Goal: Information Seeking & Learning: Learn about a topic

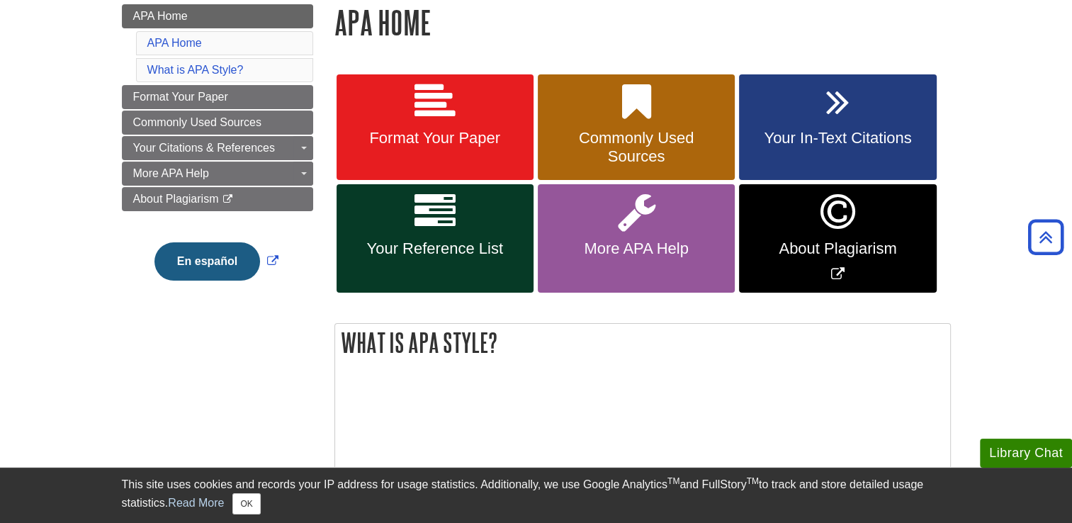
scroll to position [207, 0]
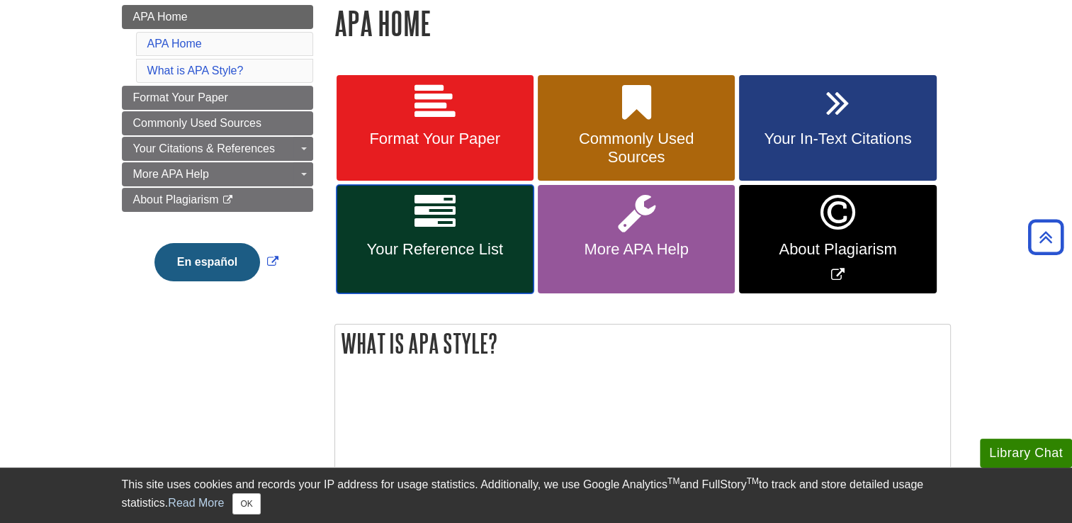
click at [436, 211] on icon at bounding box center [434, 212] width 41 height 41
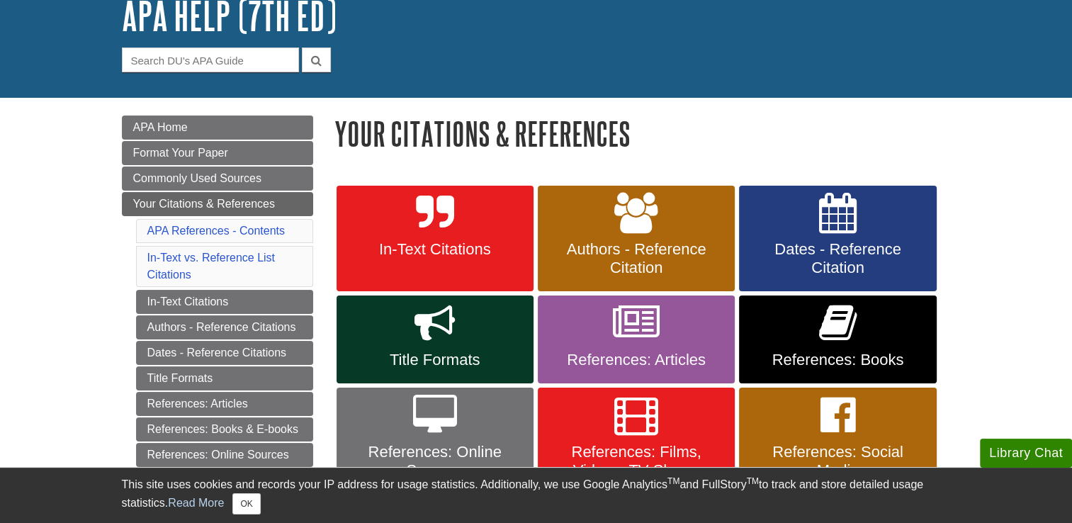
scroll to position [109, 0]
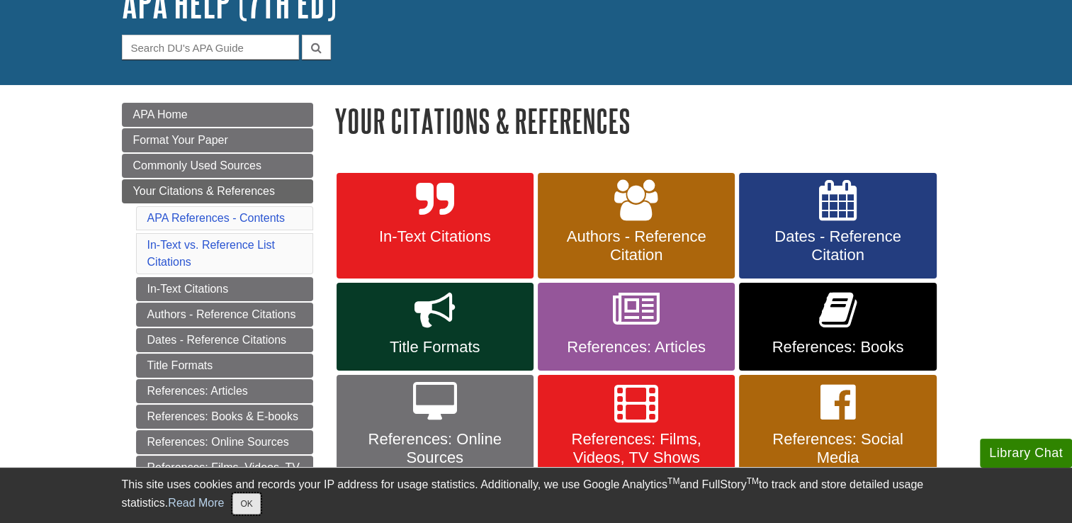
click at [256, 504] on button "OK" at bounding box center [246, 503] width 28 height 21
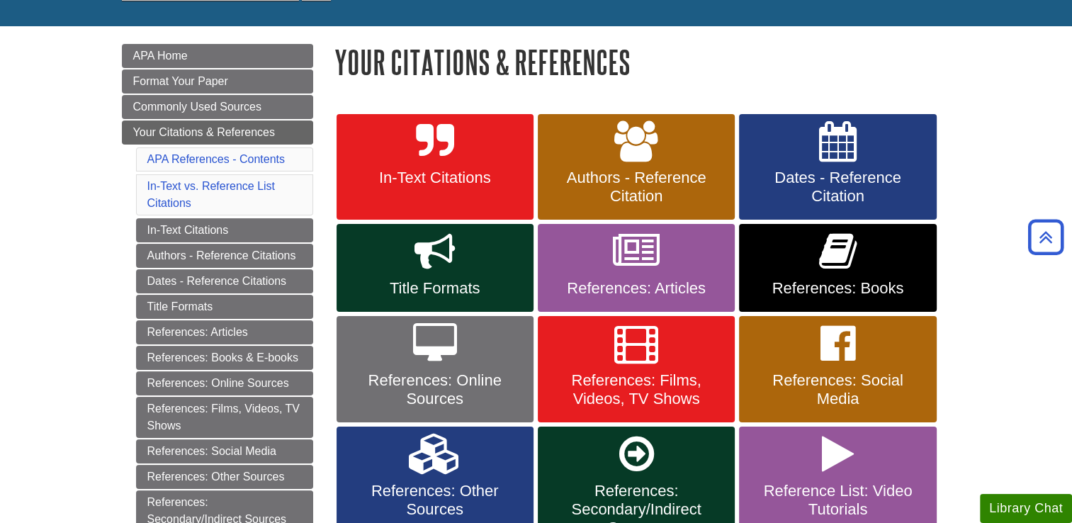
scroll to position [169, 0]
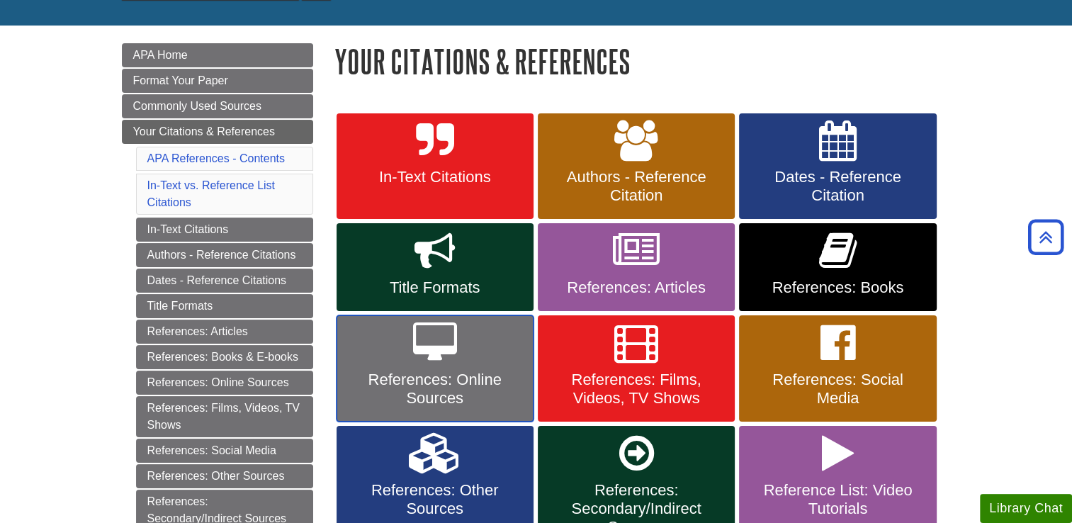
click at [451, 358] on icon at bounding box center [435, 342] width 44 height 41
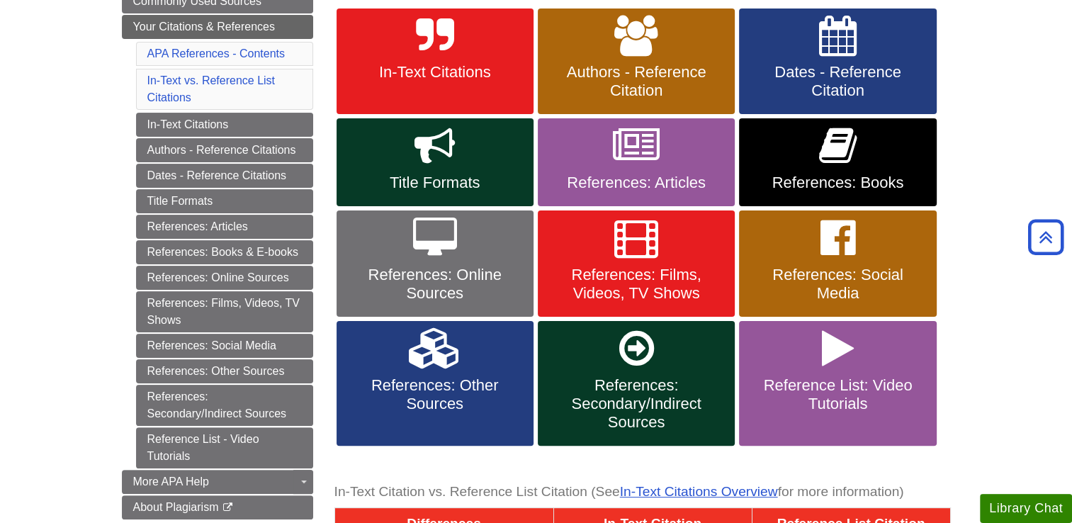
scroll to position [273, 0]
click at [453, 282] on span "References: Online Sources" at bounding box center [435, 284] width 176 height 37
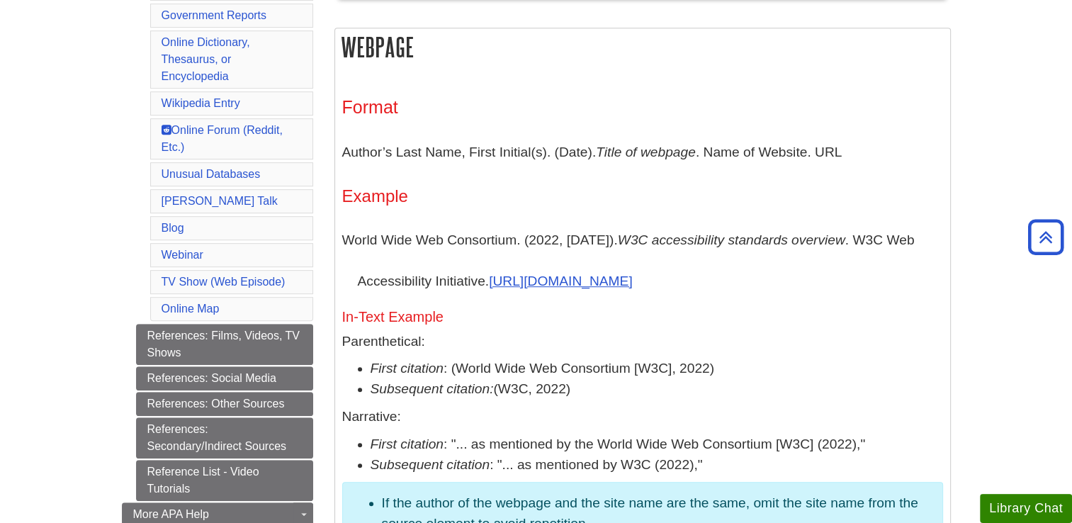
scroll to position [742, 0]
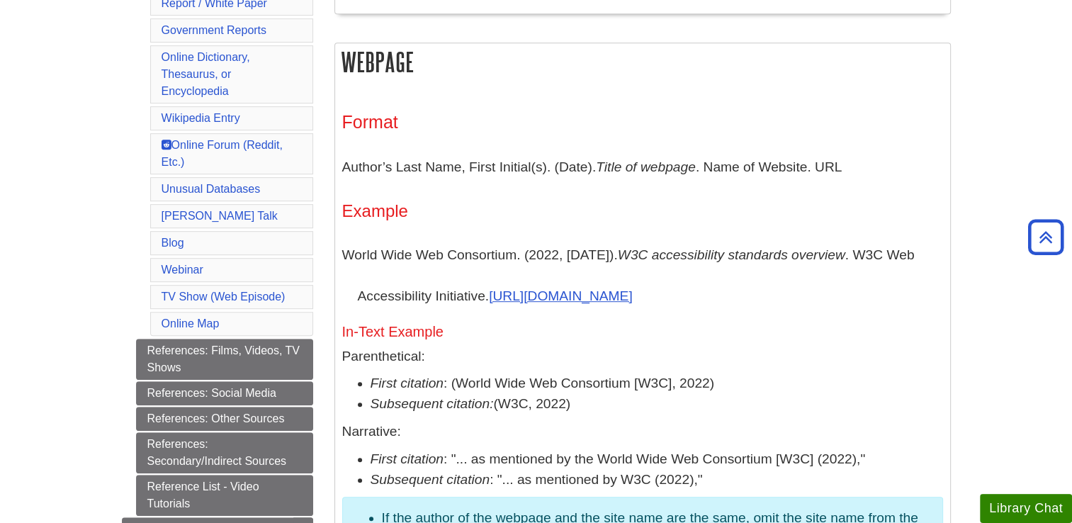
scroll to position [725, 0]
